Goal: Transaction & Acquisition: Purchase product/service

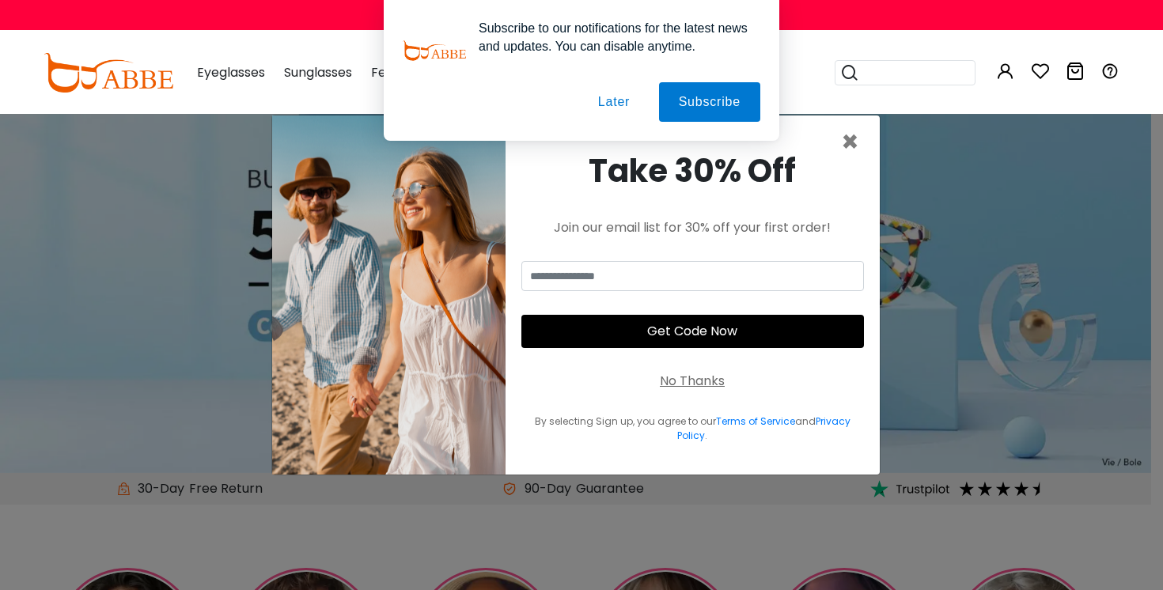
click at [611, 107] on button "Later" at bounding box center [613, 102] width 71 height 40
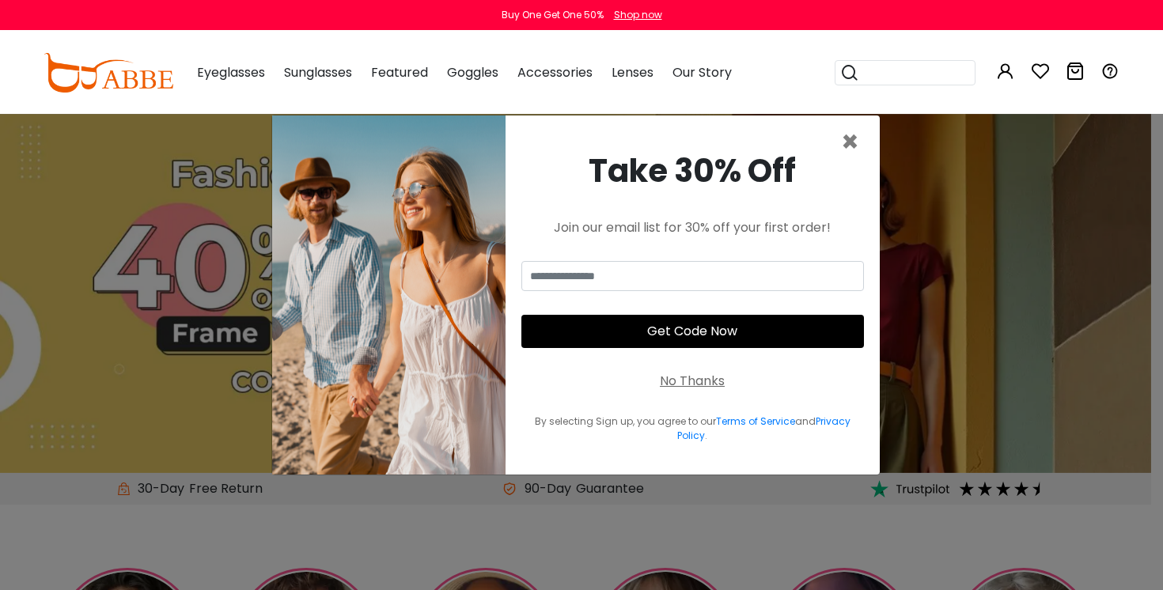
click at [858, 142] on span "×" at bounding box center [850, 142] width 18 height 40
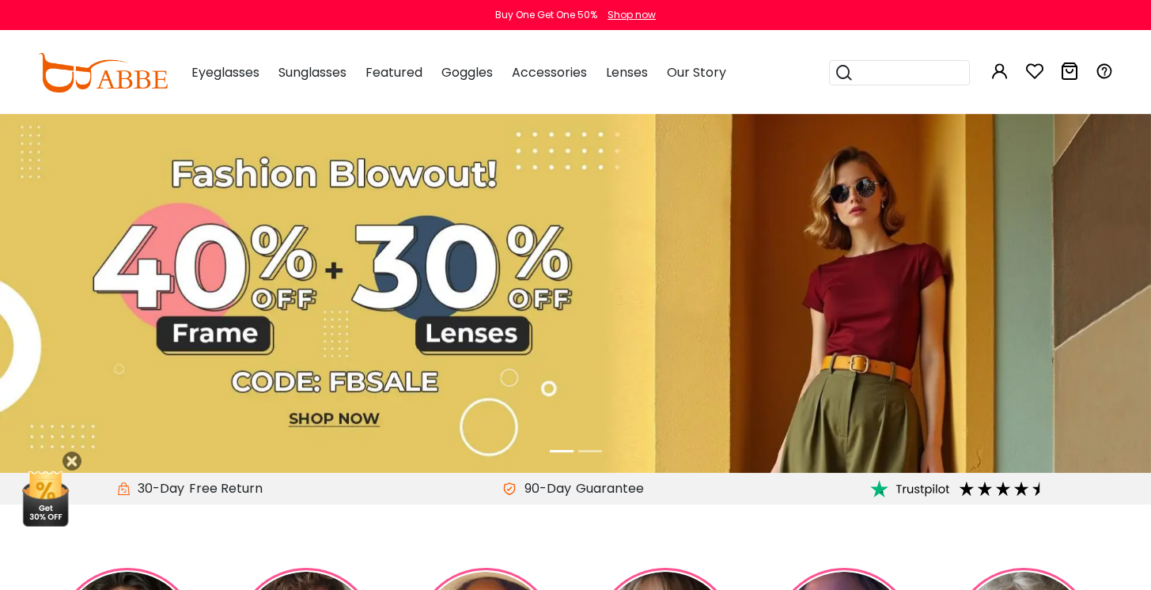
click at [267, 88] on div "Eyeglasses Women's Eyeglasses Men's Eyeglasses Kids' Eyeglasses All Eyeglasses …" at bounding box center [451, 72] width 550 height 79
click at [260, 79] on div "Eyeglasses Women's Eyeglasses Men's Eyeglasses Kids' Eyeglasses All Eyeglasses …" at bounding box center [451, 72] width 550 height 79
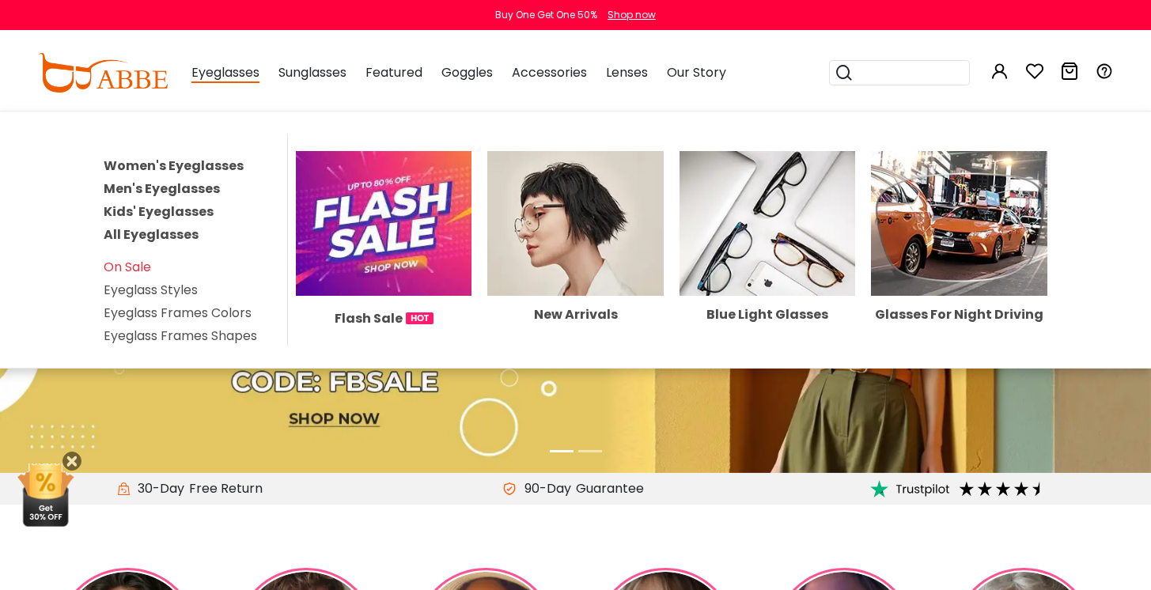
click at [251, 70] on span "Eyeglasses" at bounding box center [225, 73] width 68 height 20
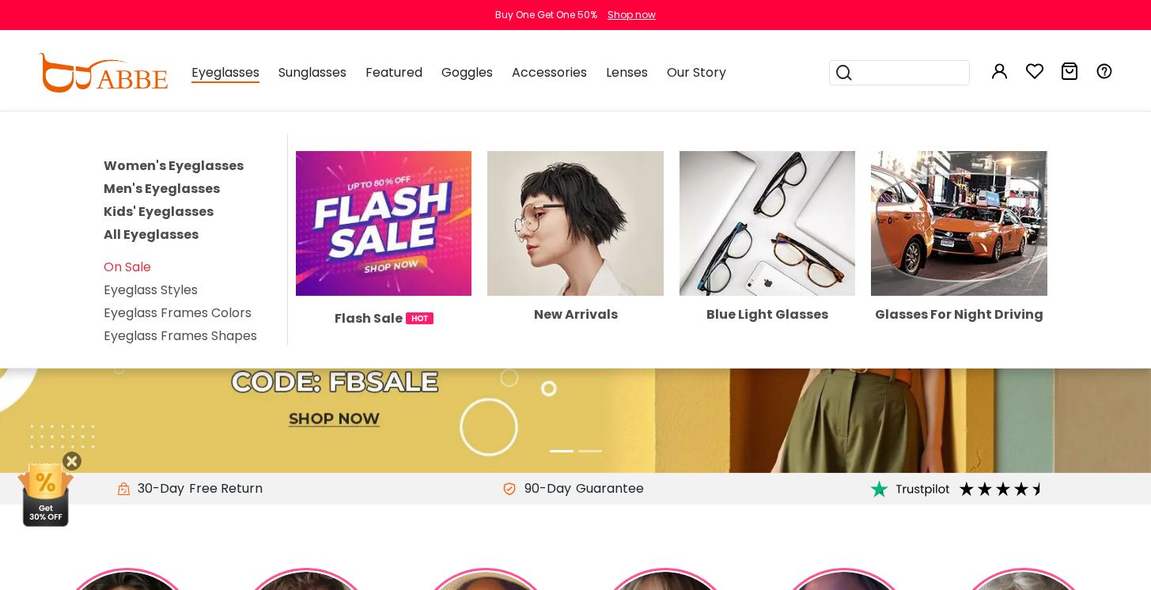
click at [166, 186] on link "Men's Eyeglasses" at bounding box center [162, 189] width 116 height 18
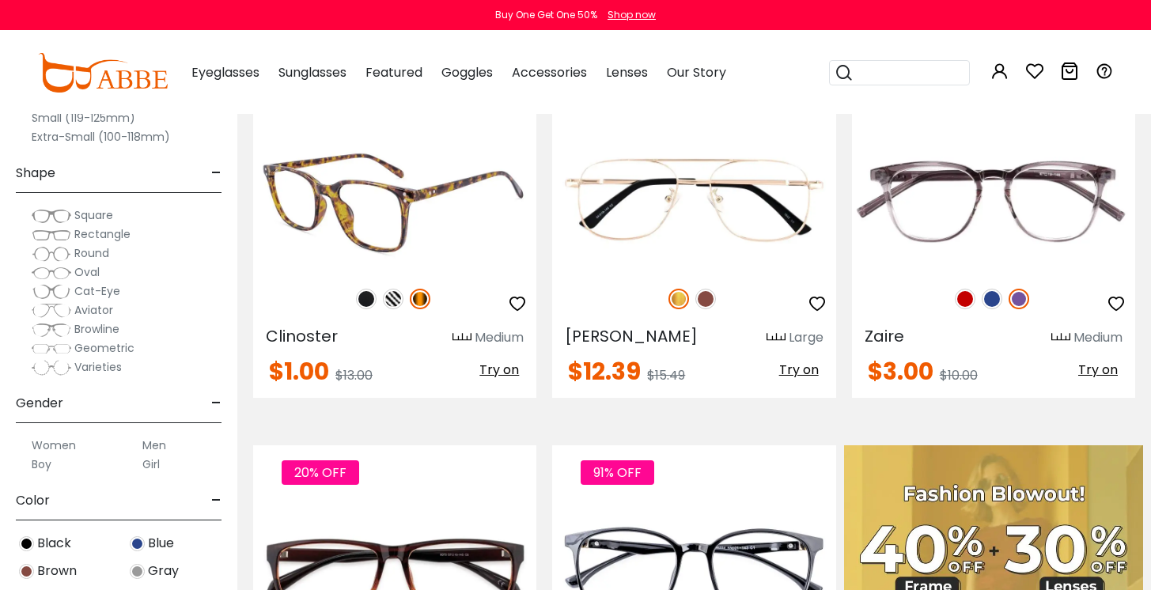
click at [435, 244] on img at bounding box center [394, 201] width 283 height 142
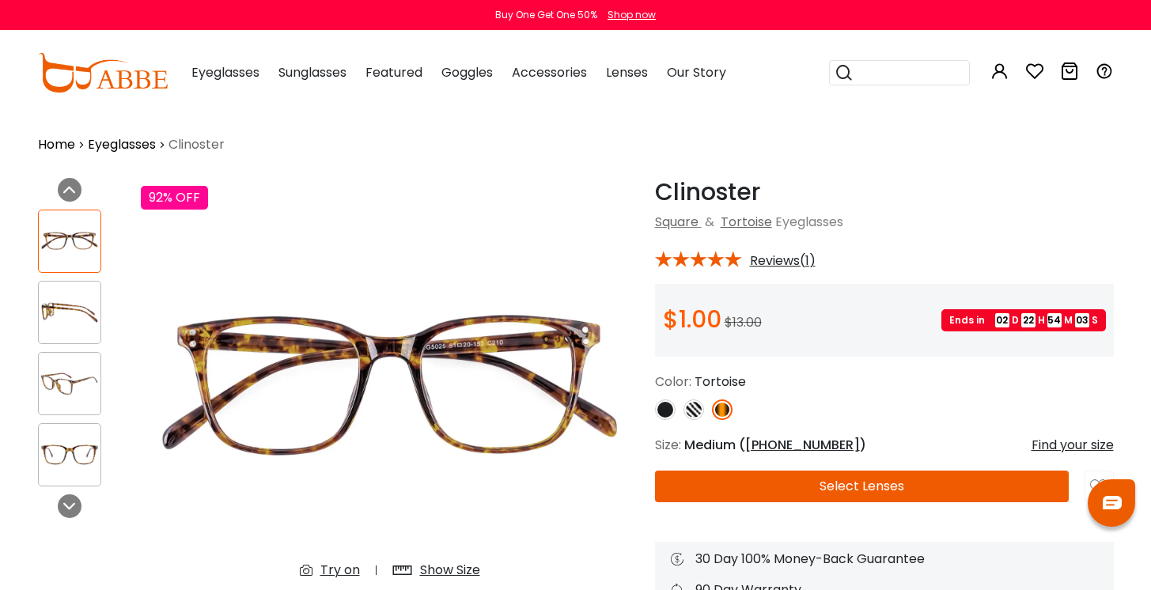
scroll to position [3, 0]
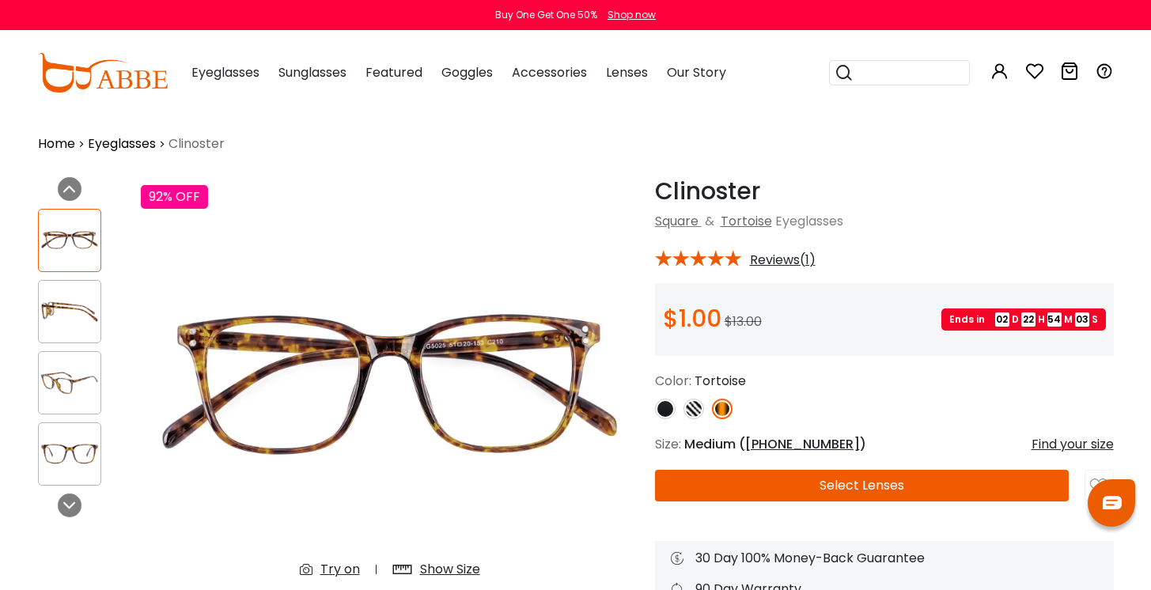
click at [843, 478] on button "Select Lenses" at bounding box center [862, 486] width 414 height 32
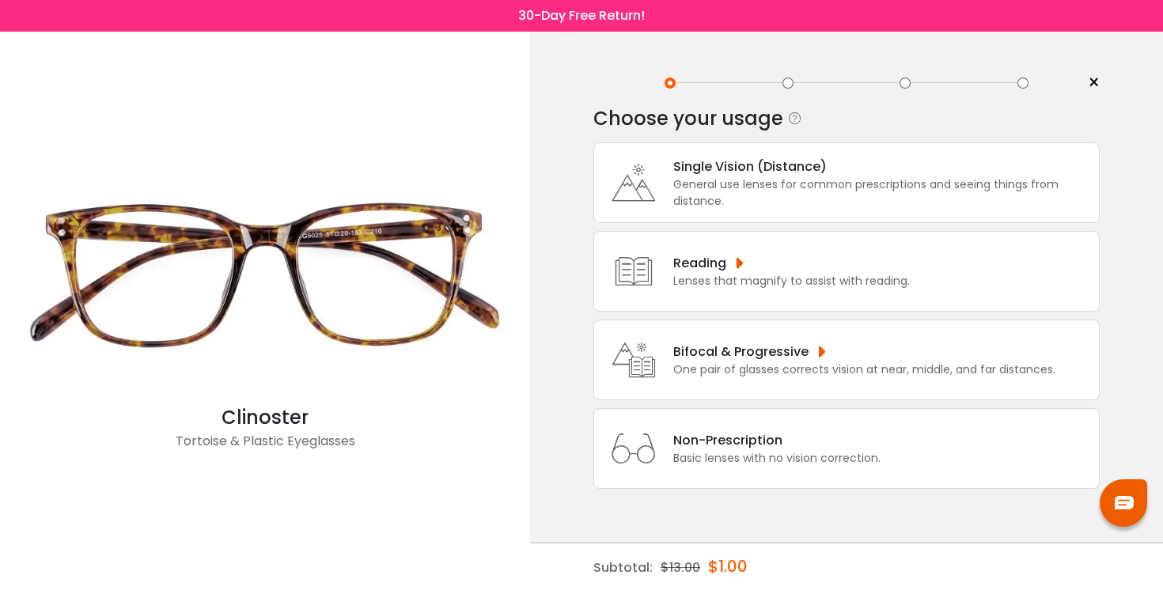
click at [819, 205] on div "General use lenses for common prescriptions and seeing things from distance." at bounding box center [882, 192] width 418 height 33
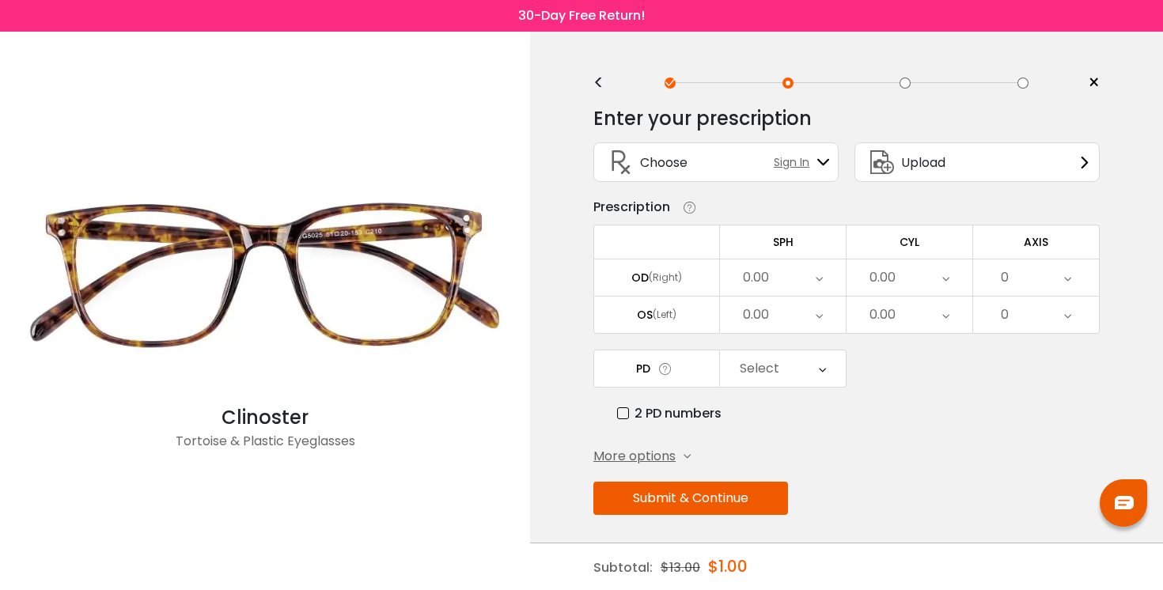
click at [594, 83] on div "<" at bounding box center [605, 83] width 24 height 13
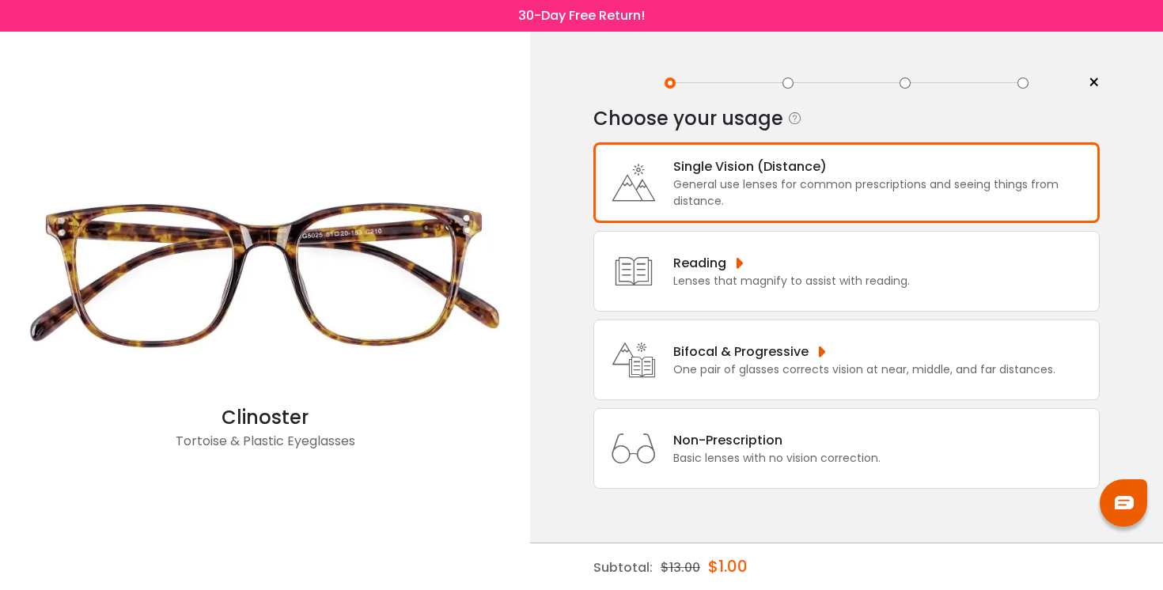
click at [788, 450] on div "Non-Prescription" at bounding box center [776, 440] width 207 height 20
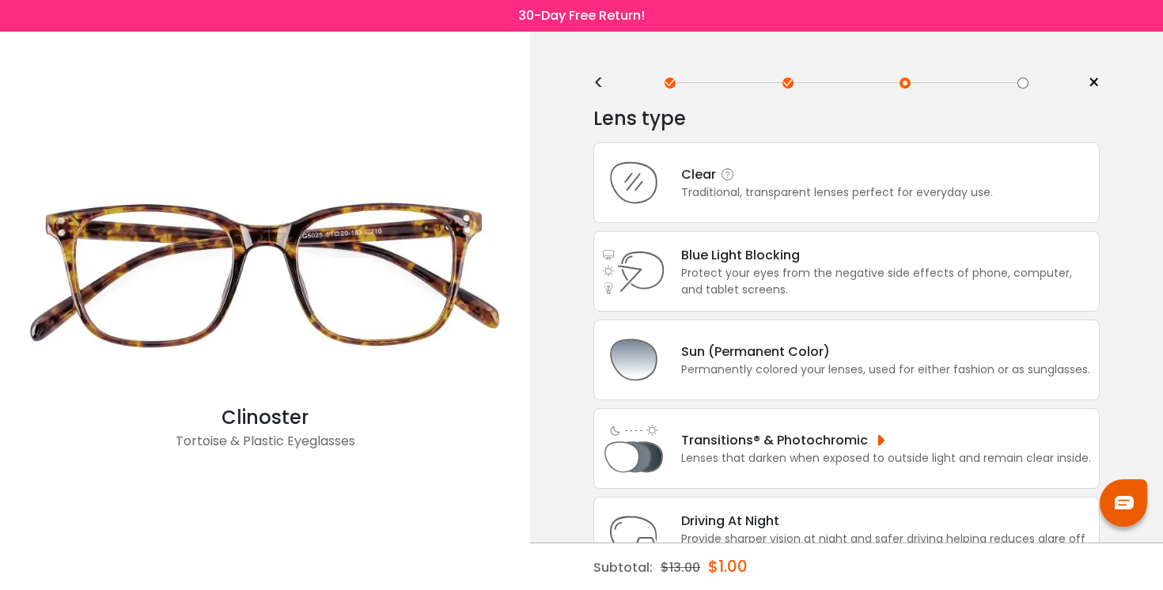
click at [735, 176] on div "Clear" at bounding box center [837, 174] width 312 height 20
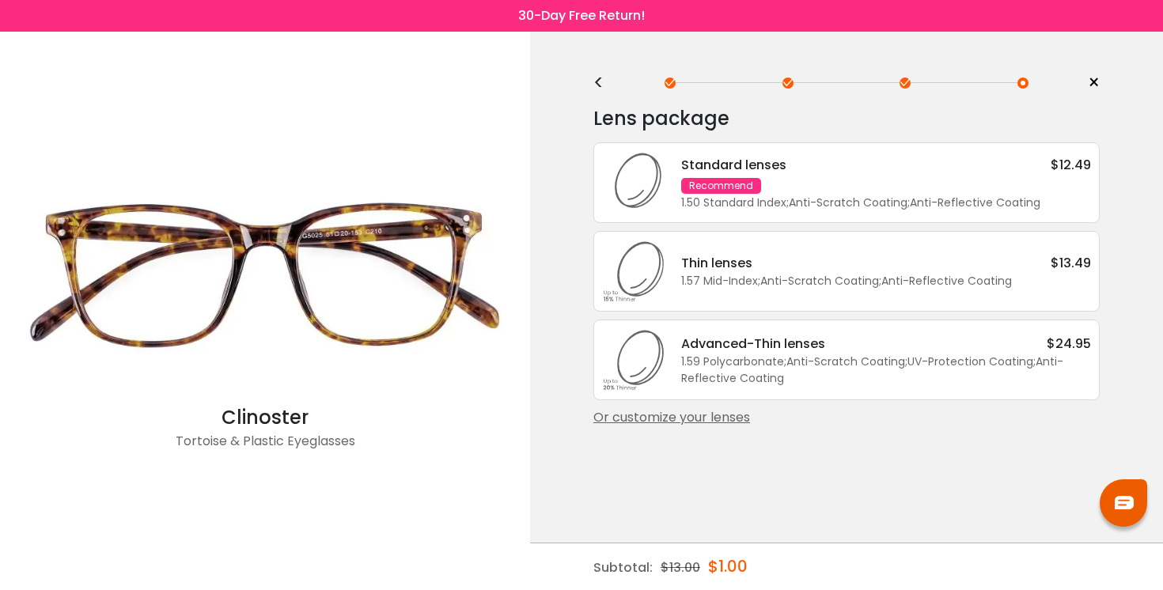
click at [804, 206] on div "1.50 Standard Index ; Anti-Scratch Coating ; Anti-Reflective Coating ;" at bounding box center [886, 203] width 410 height 17
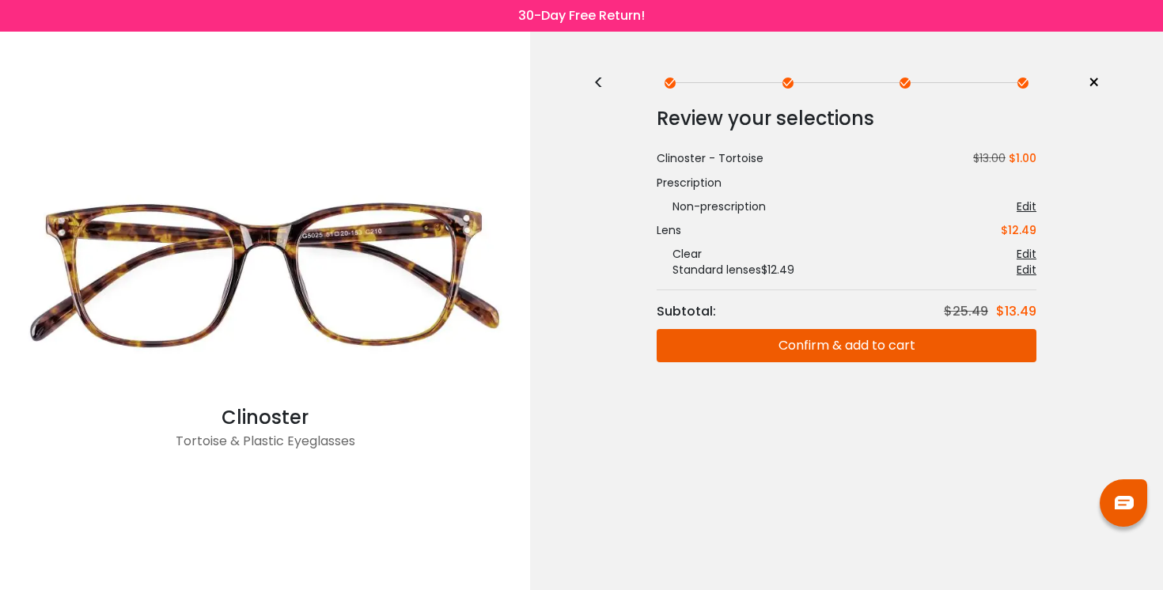
click at [867, 342] on button "Confirm & add to cart" at bounding box center [846, 345] width 380 height 33
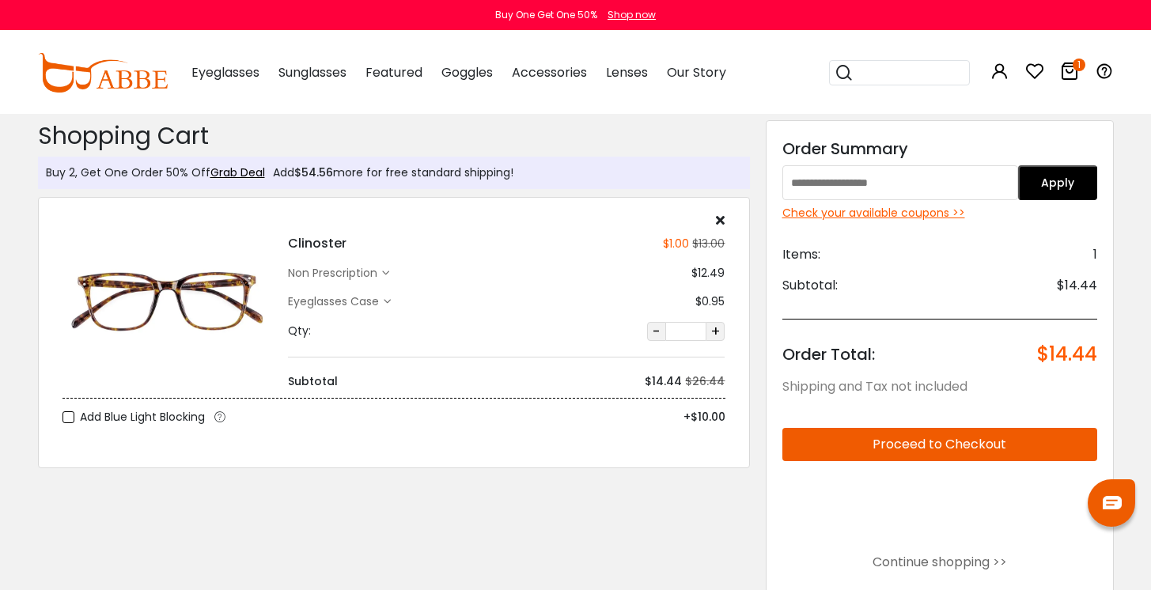
click at [988, 444] on button "Proceed to Checkout" at bounding box center [939, 444] width 315 height 33
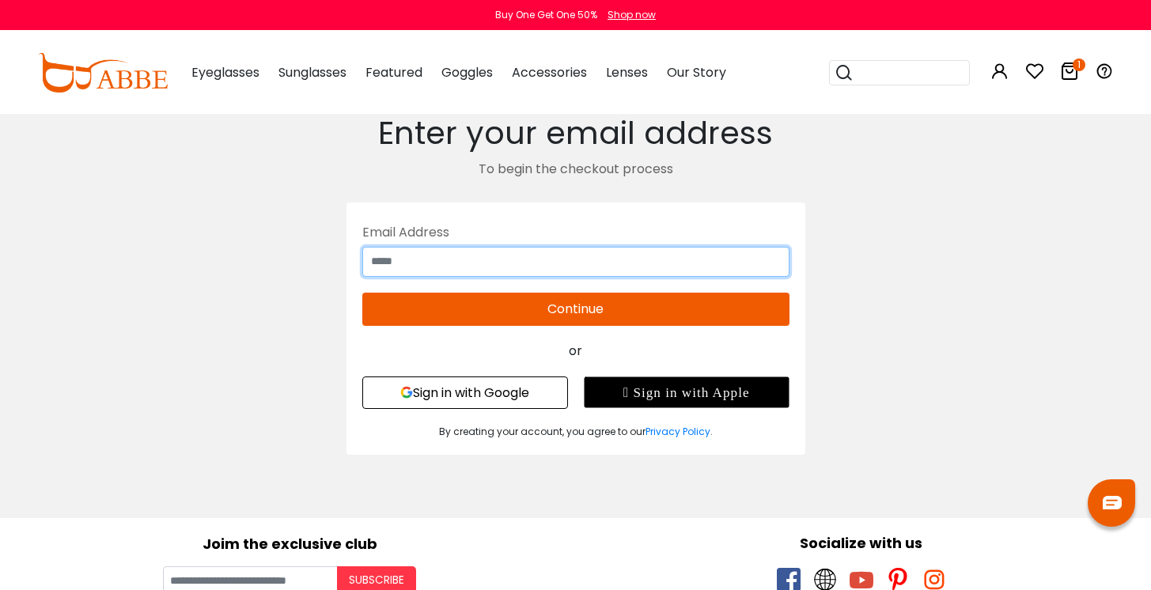
click at [479, 257] on input "text" at bounding box center [575, 262] width 427 height 30
type input "**********"
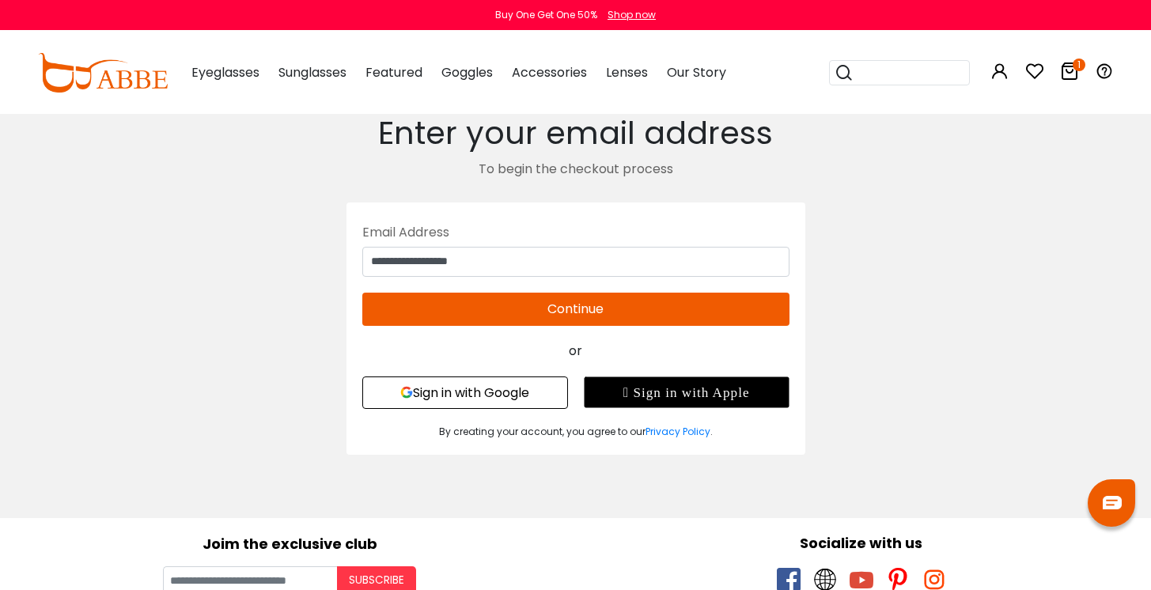
click at [538, 326] on div "**********" at bounding box center [575, 328] width 459 height 252
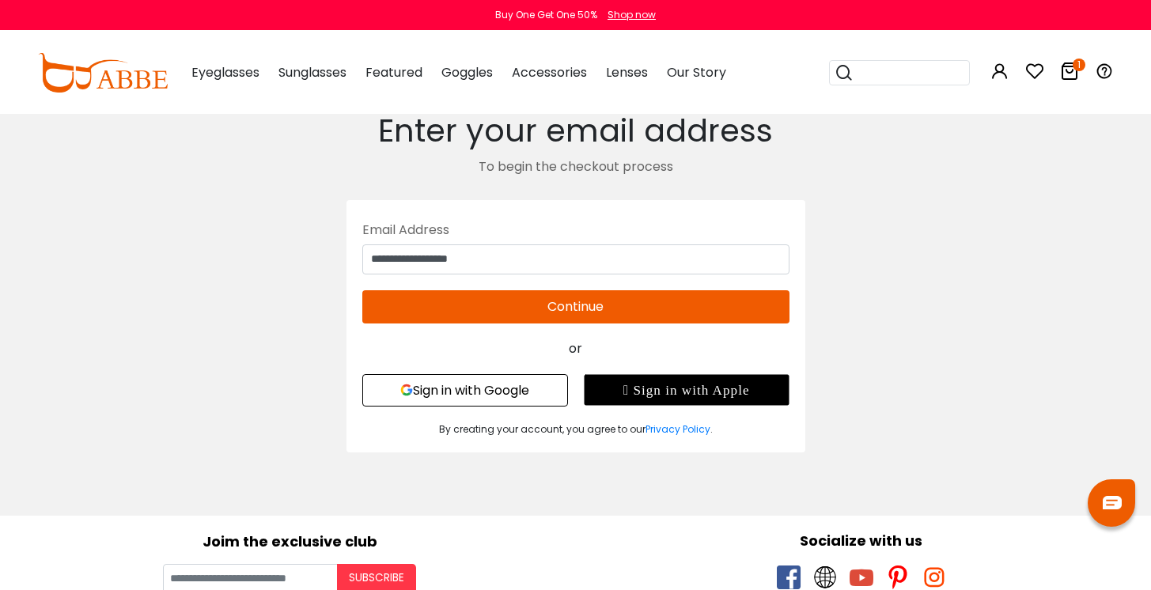
scroll to position [3, 0]
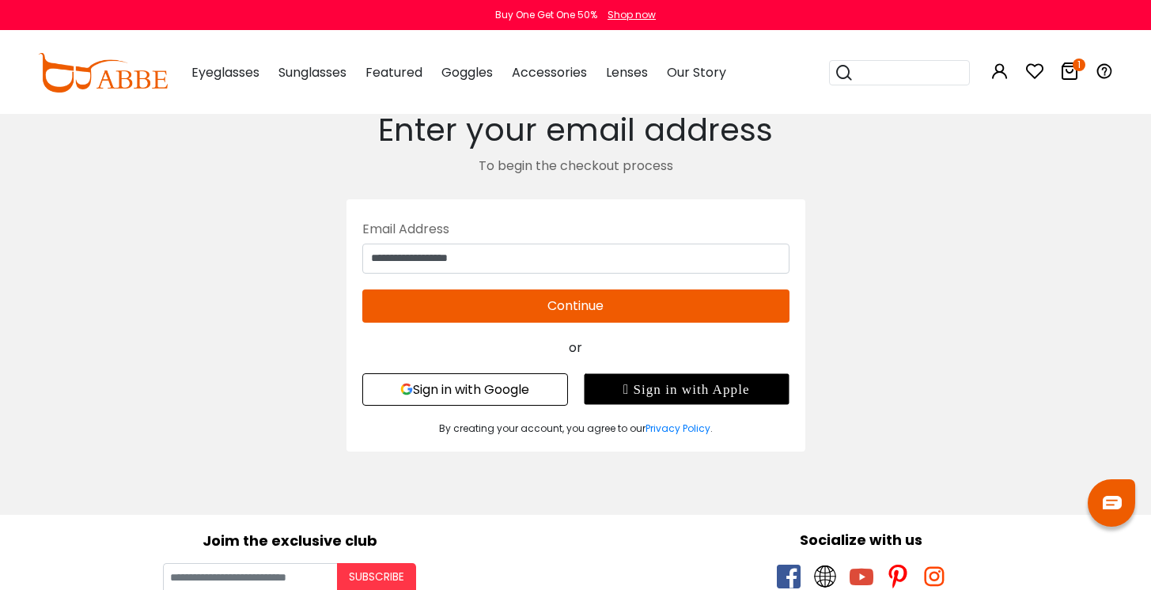
click at [543, 299] on button "Continue" at bounding box center [575, 305] width 427 height 33
